Goal: Entertainment & Leisure: Consume media (video, audio)

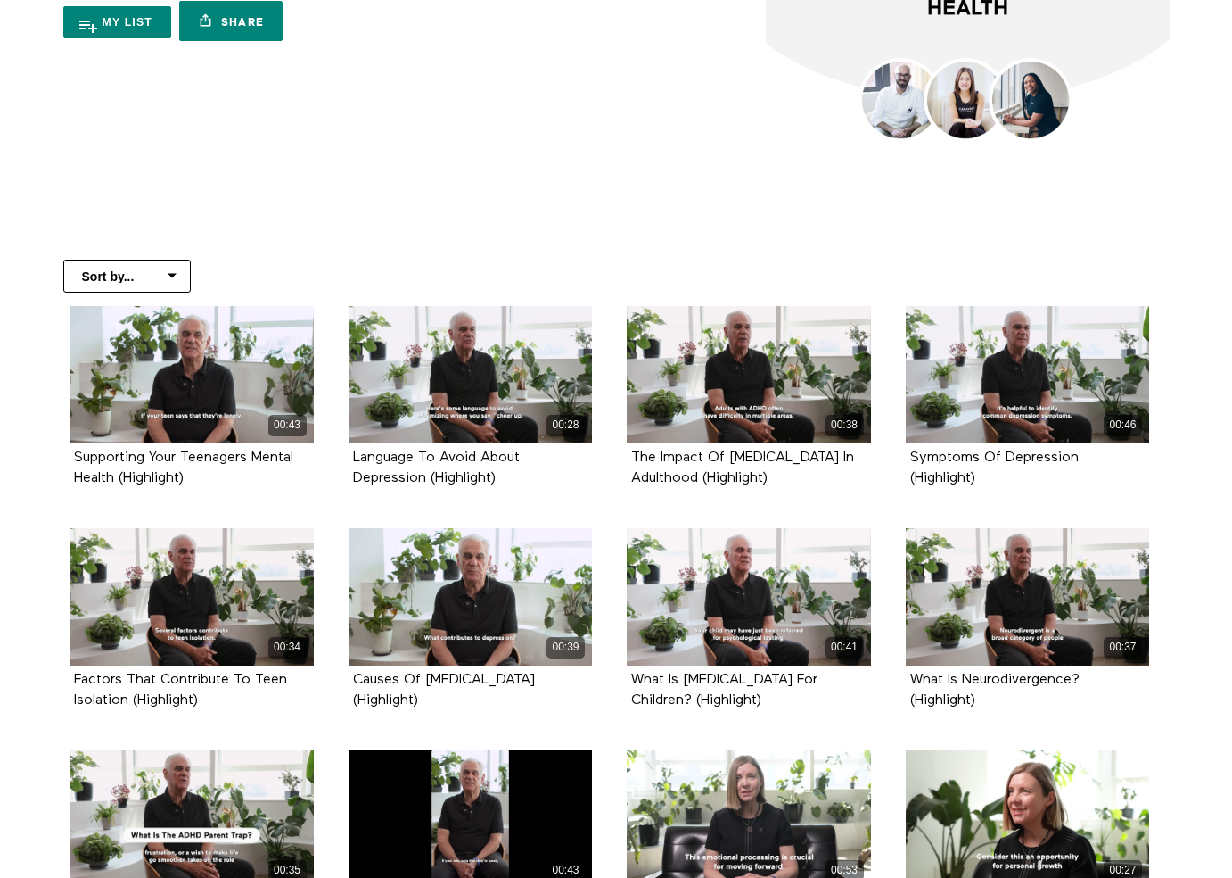
scroll to position [163, 0]
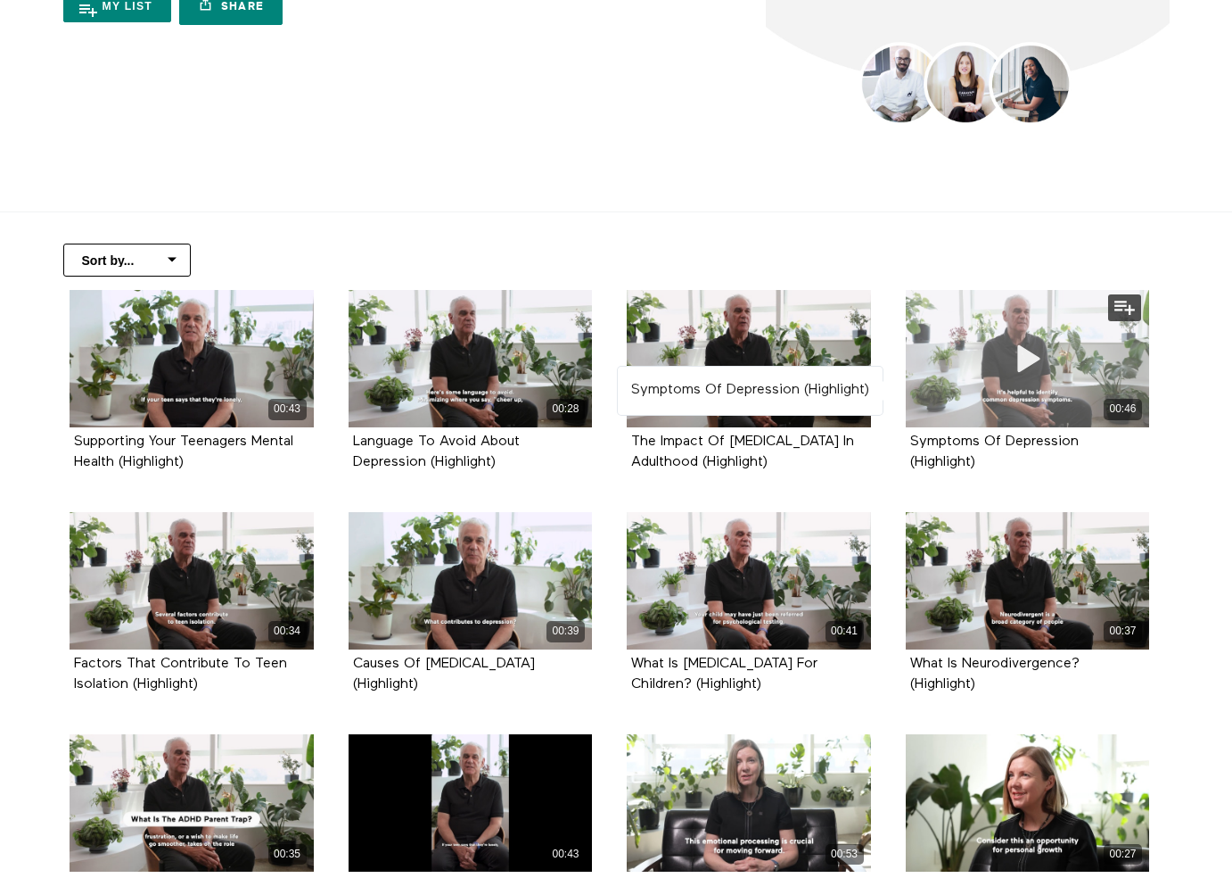
click at [1033, 359] on icon at bounding box center [1028, 357] width 54 height 31
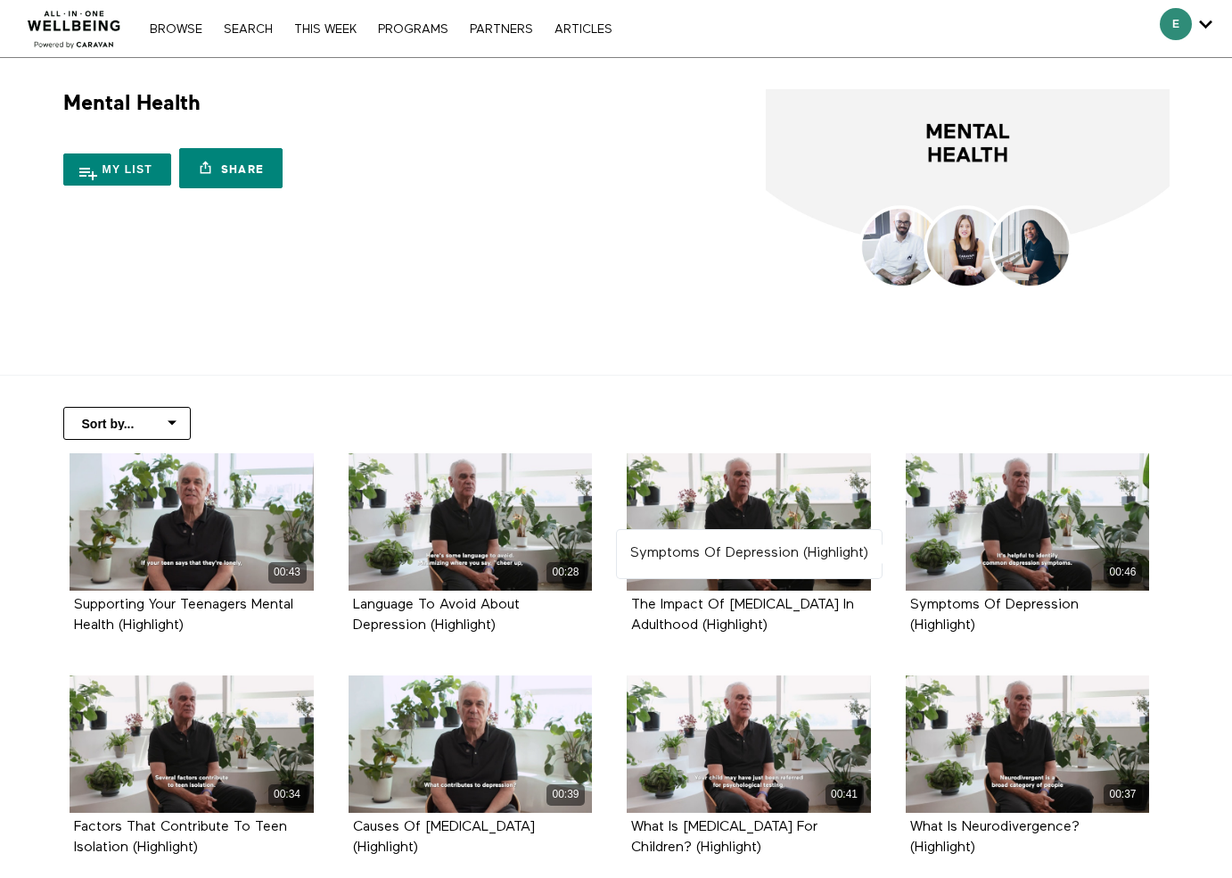
scroll to position [0, 0]
